Goal: Task Accomplishment & Management: Manage account settings

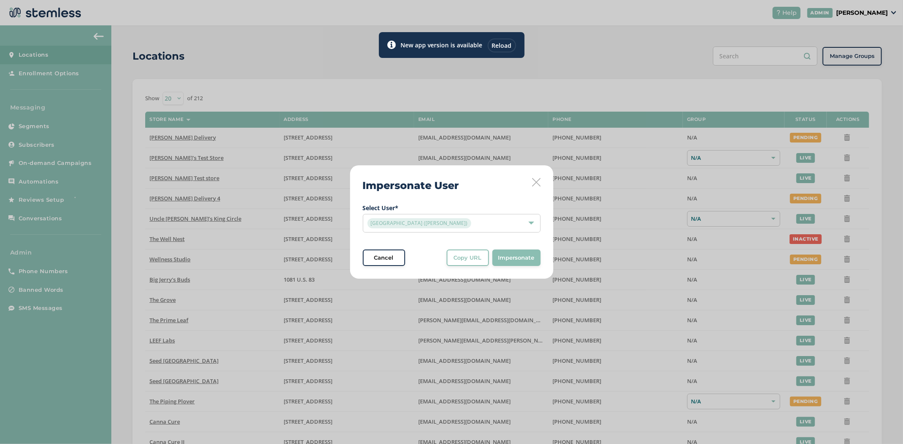
click at [510, 47] on div "Reload" at bounding box center [502, 46] width 28 height 14
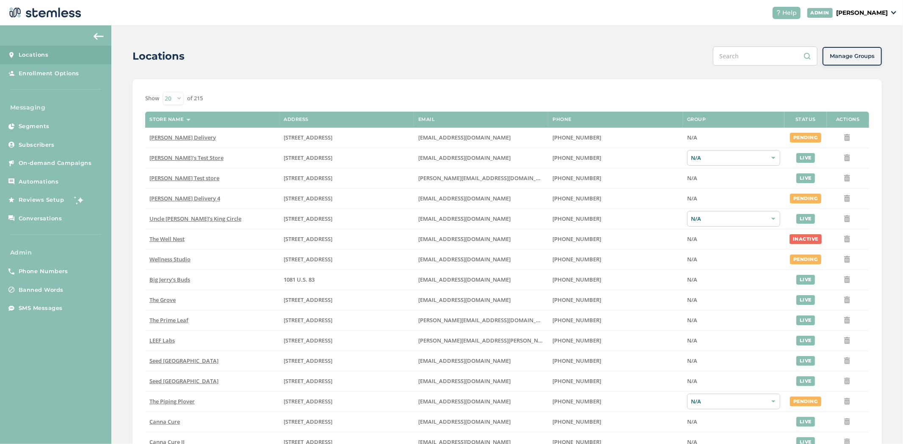
click at [857, 9] on p "[PERSON_NAME]" at bounding box center [862, 12] width 52 height 9
click at [872, 57] on span "Impersonate" at bounding box center [865, 61] width 41 height 8
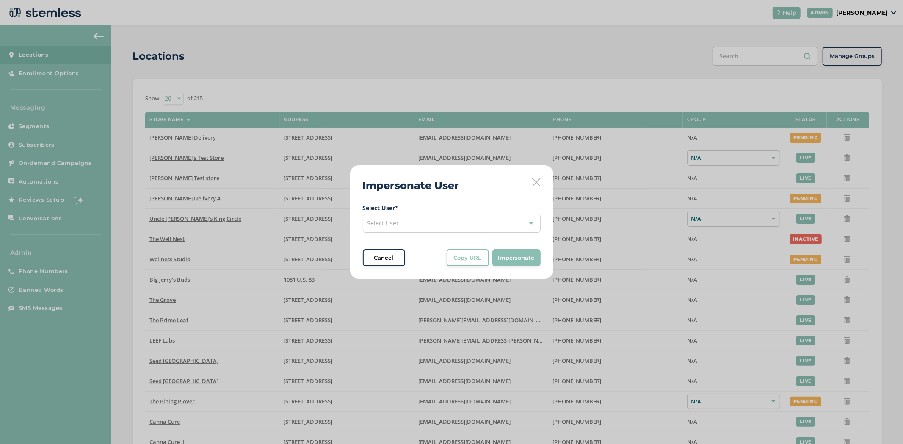
drag, startPoint x: 478, startPoint y: 218, endPoint x: 466, endPoint y: 230, distance: 17.4
click at [476, 222] on div "Select User" at bounding box center [452, 223] width 178 height 19
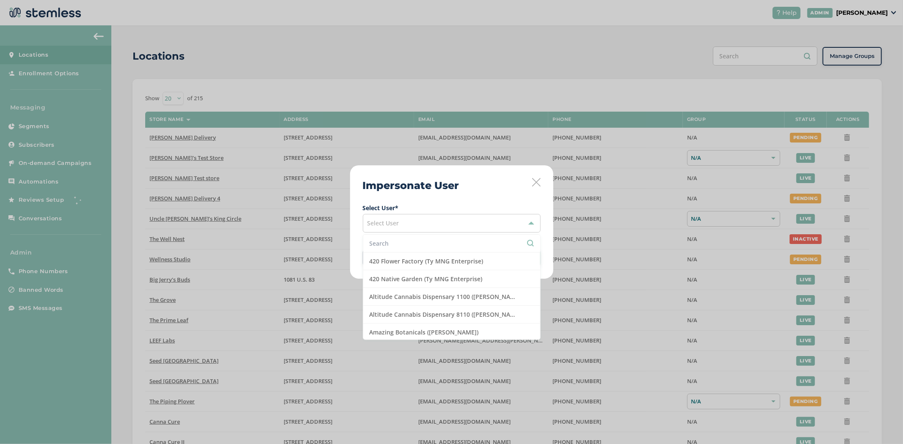
click at [412, 247] on input "text" at bounding box center [452, 243] width 164 height 9
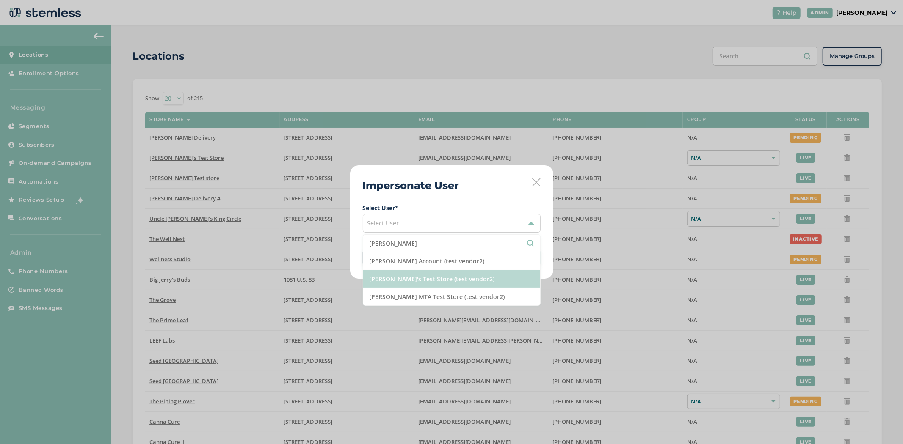
type input "[PERSON_NAME]"
click at [390, 276] on li "[PERSON_NAME]'s Test Store (test vendor2)" at bounding box center [451, 279] width 177 height 18
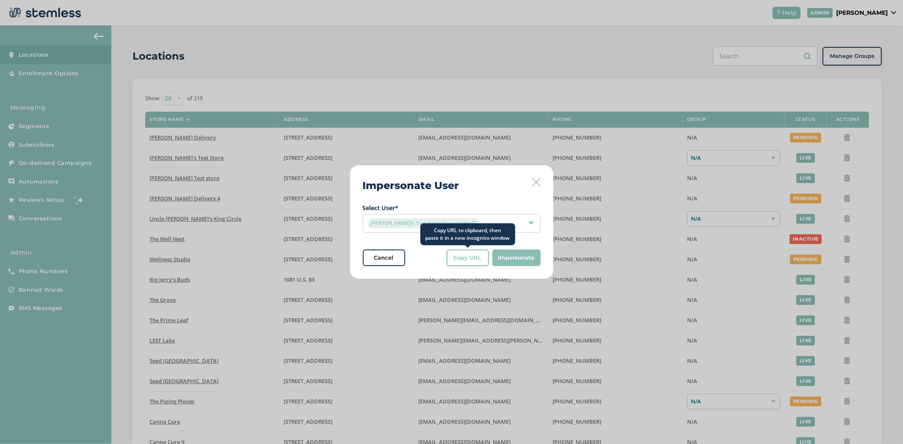
click at [466, 262] on span "Copy URL" at bounding box center [468, 258] width 28 height 8
click at [535, 187] on div "Impersonate User Select User * [PERSON_NAME]'s Test Store (test vendor2) Cancel…" at bounding box center [451, 223] width 203 height 114
click at [535, 185] on icon at bounding box center [536, 182] width 8 height 8
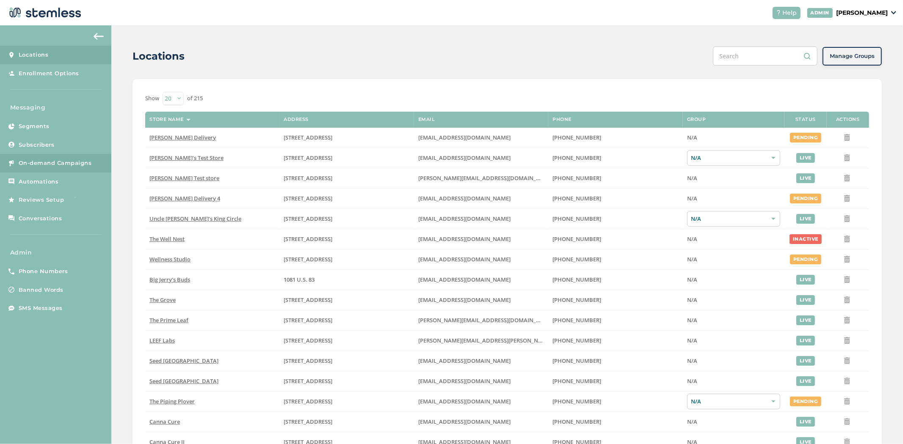
click at [44, 166] on span "On-demand Campaigns" at bounding box center [55, 163] width 73 height 8
click at [47, 167] on span "On-demand Campaigns" at bounding box center [55, 163] width 73 height 8
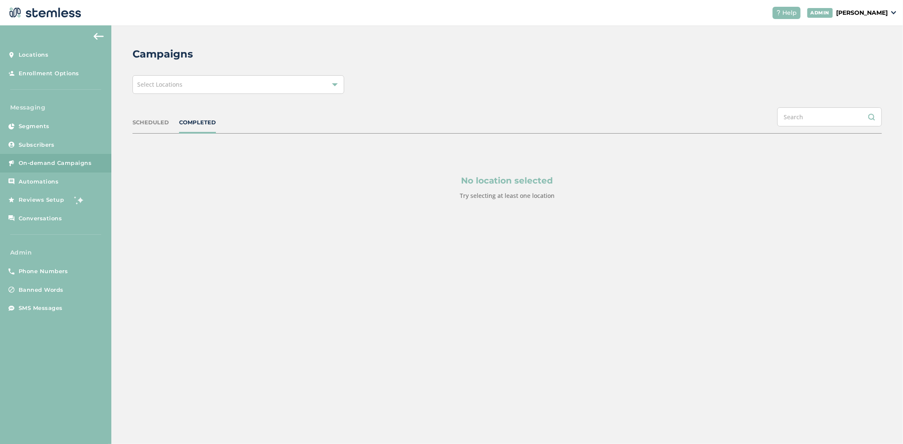
click at [242, 87] on div "Select Locations" at bounding box center [238, 84] width 212 height 19
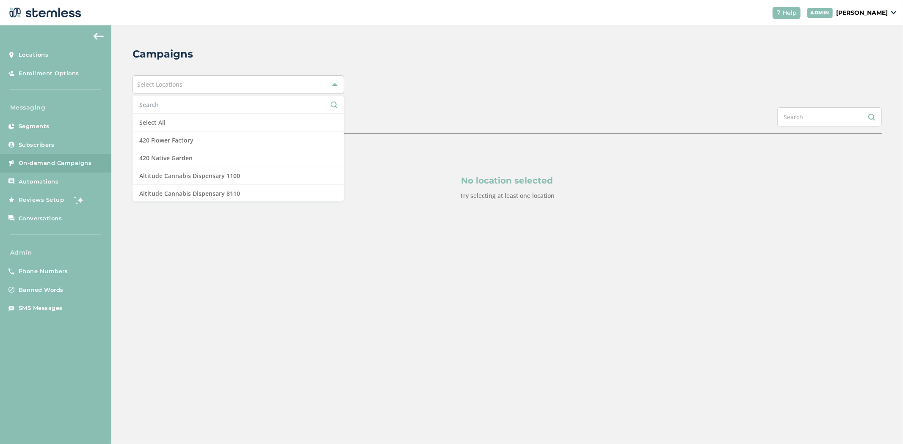
click at [185, 108] on input "text" at bounding box center [238, 104] width 198 height 9
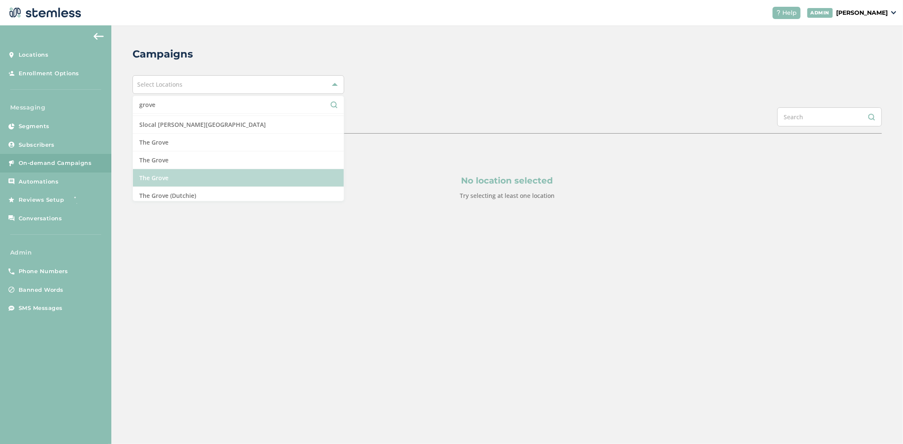
scroll to position [19, 0]
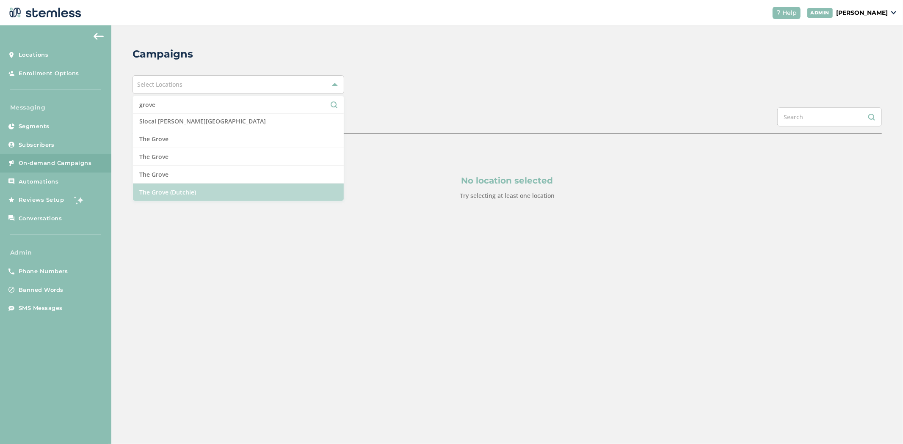
type input "grove"
click at [244, 193] on li "The Grove (Dutchie)" at bounding box center [238, 192] width 211 height 17
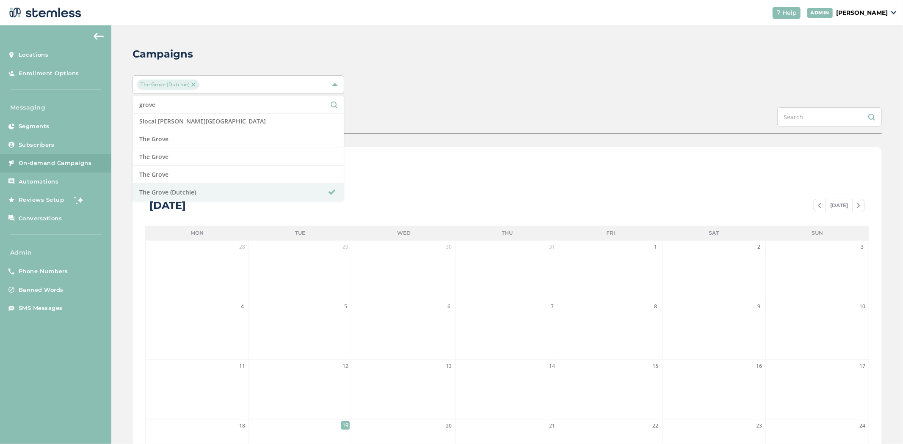
click at [453, 90] on div "The Grove (Dutchie) grove Select All Slocal Root - Grover Beach The Grove The G…" at bounding box center [506, 84] width 749 height 19
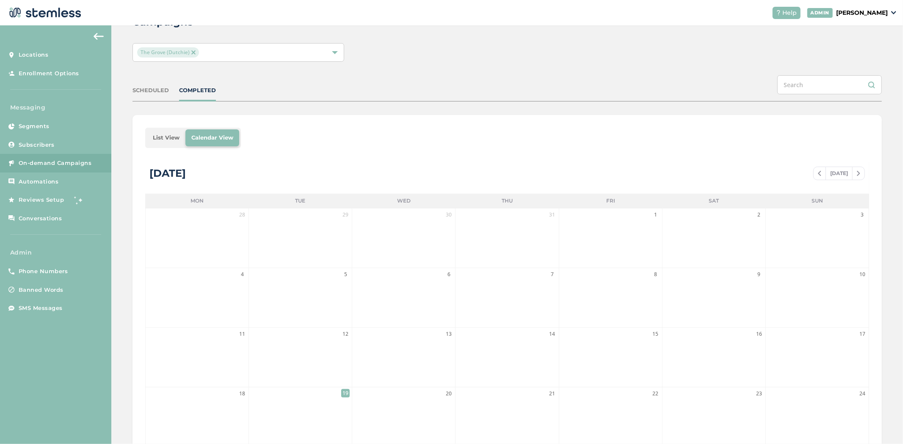
scroll to position [0, 0]
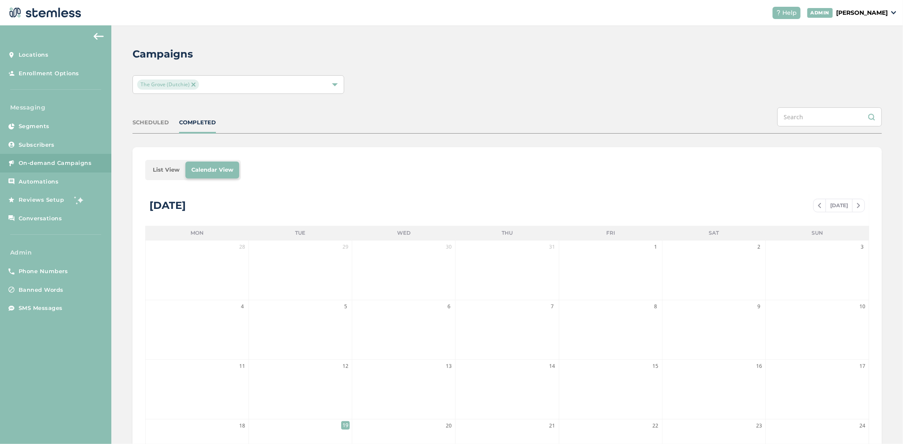
click at [216, 80] on div "The Grove (Dutchie)" at bounding box center [234, 85] width 194 height 10
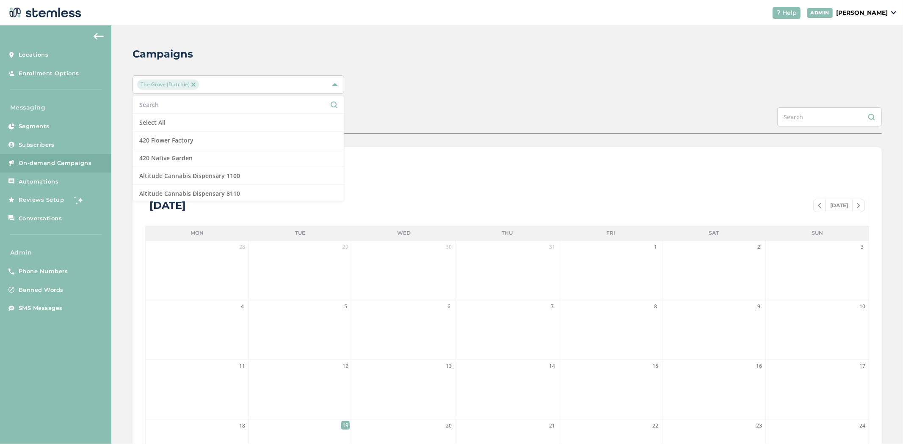
click at [199, 104] on input "text" at bounding box center [238, 104] width 198 height 9
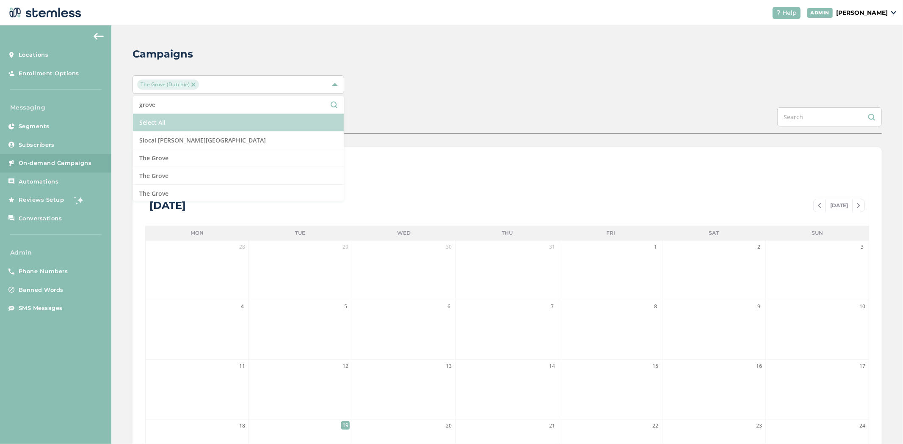
type input "grove"
click at [185, 116] on li "Select All" at bounding box center [238, 123] width 211 height 18
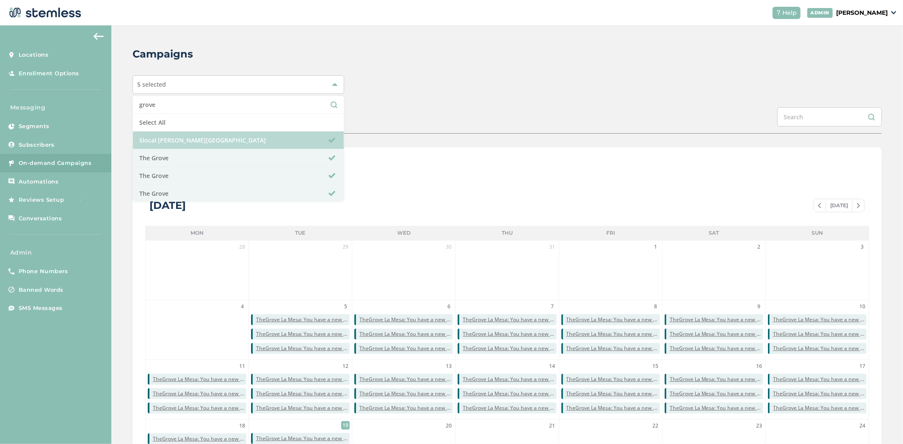
click at [196, 140] on li "Slocal Root - Grover Beach" at bounding box center [238, 141] width 211 height 18
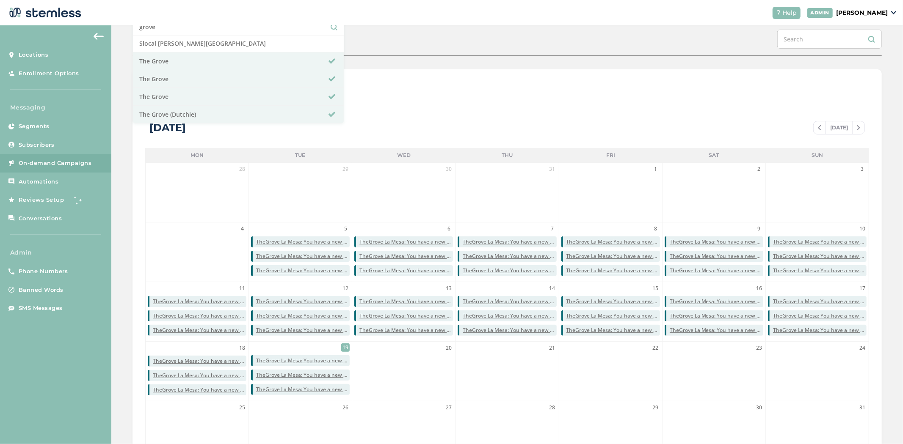
scroll to position [78, 0]
click at [219, 359] on span "TheGrove La Mesa: You have a new notification waiting for you, {first_name}! Re…" at bounding box center [200, 361] width 94 height 8
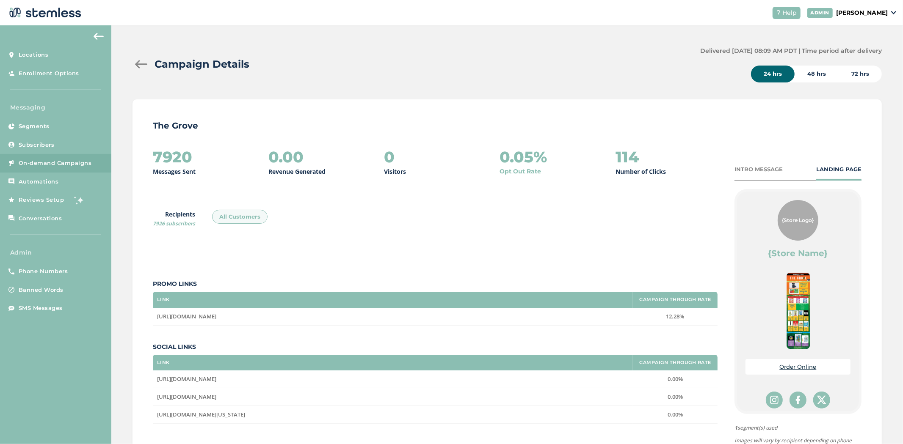
click at [138, 65] on div at bounding box center [140, 64] width 17 height 8
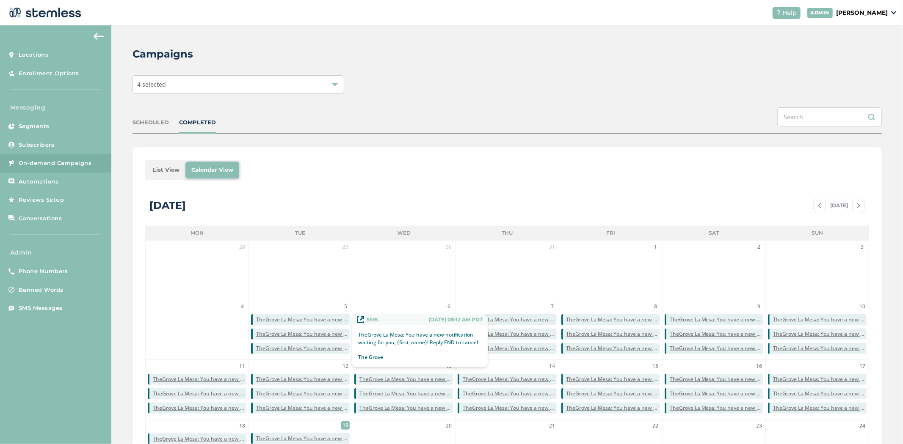
click at [332, 320] on span "TheGrove La Mesa: You have a new notification waiting for you, {first_name}! Re…" at bounding box center [303, 320] width 94 height 8
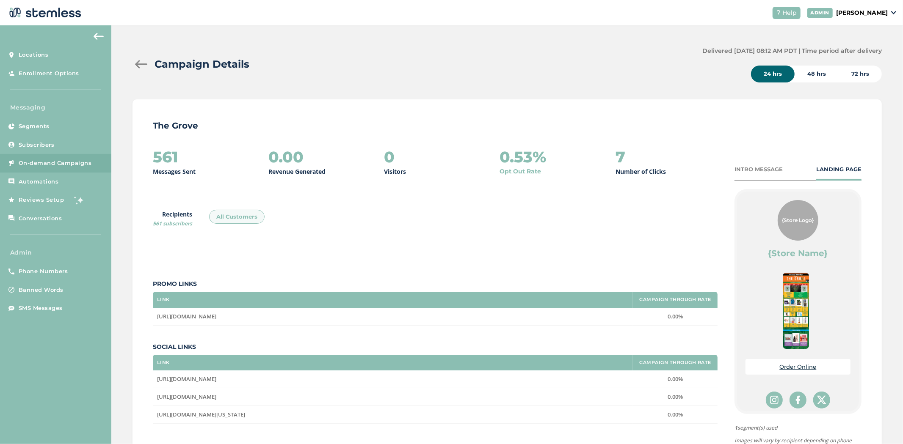
click at [872, 11] on p "[PERSON_NAME]" at bounding box center [862, 12] width 52 height 9
click at [851, 60] on span "Impersonate" at bounding box center [865, 61] width 41 height 8
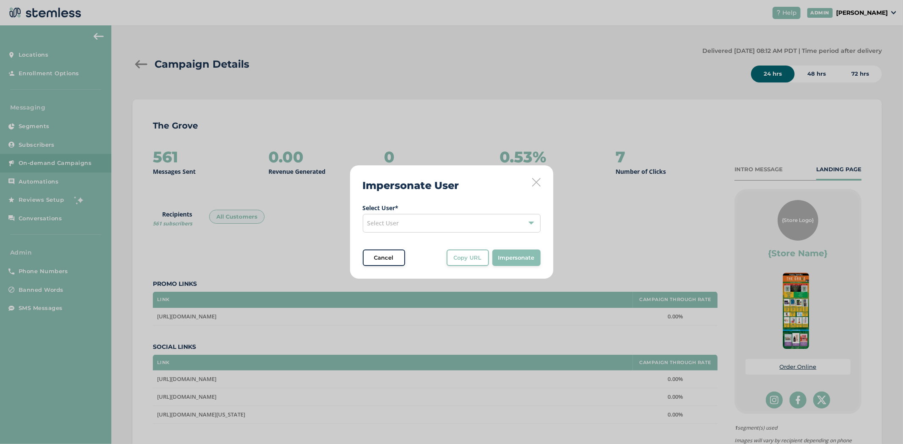
click at [411, 215] on div "Select User" at bounding box center [452, 223] width 178 height 19
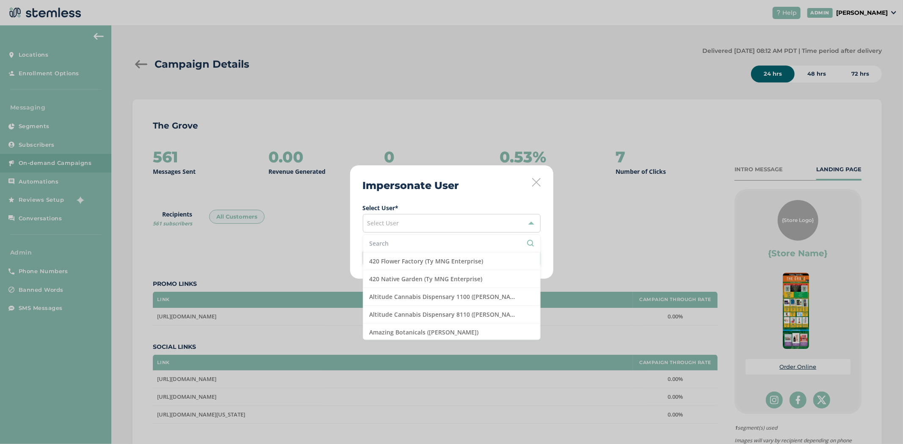
click at [404, 237] on li at bounding box center [451, 244] width 177 height 18
click at [411, 243] on input "text" at bounding box center [452, 243] width 164 height 9
type input "mmd"
click at [417, 268] on li "MMD - Hollywood ([PERSON_NAME])" at bounding box center [451, 262] width 177 height 18
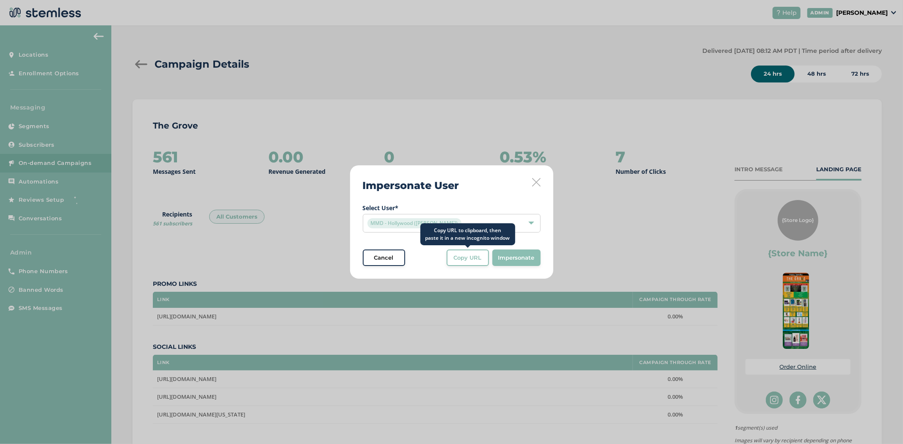
click at [475, 260] on span "Copy URL" at bounding box center [468, 258] width 28 height 8
click at [540, 181] on div "Impersonate User Select User * MMD - Hollywood (Ilana Dreicer) Cancel Copy URL …" at bounding box center [451, 223] width 203 height 114
click at [537, 181] on icon at bounding box center [536, 182] width 8 height 8
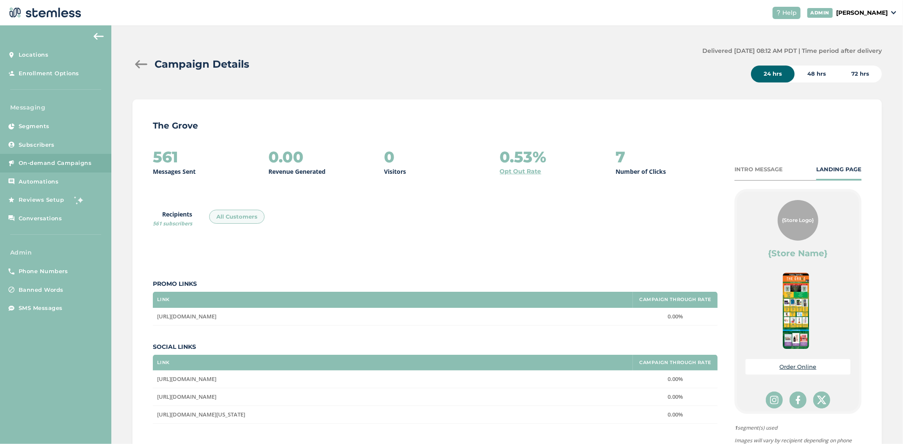
click at [538, 251] on div "561 Messages Sent 0.00 Revenue Generated 0 Visitors 0.53% Opt Out Rate 7 Number…" at bounding box center [435, 287] width 565 height 276
